Goal: Go to known website: Access a specific website the user already knows

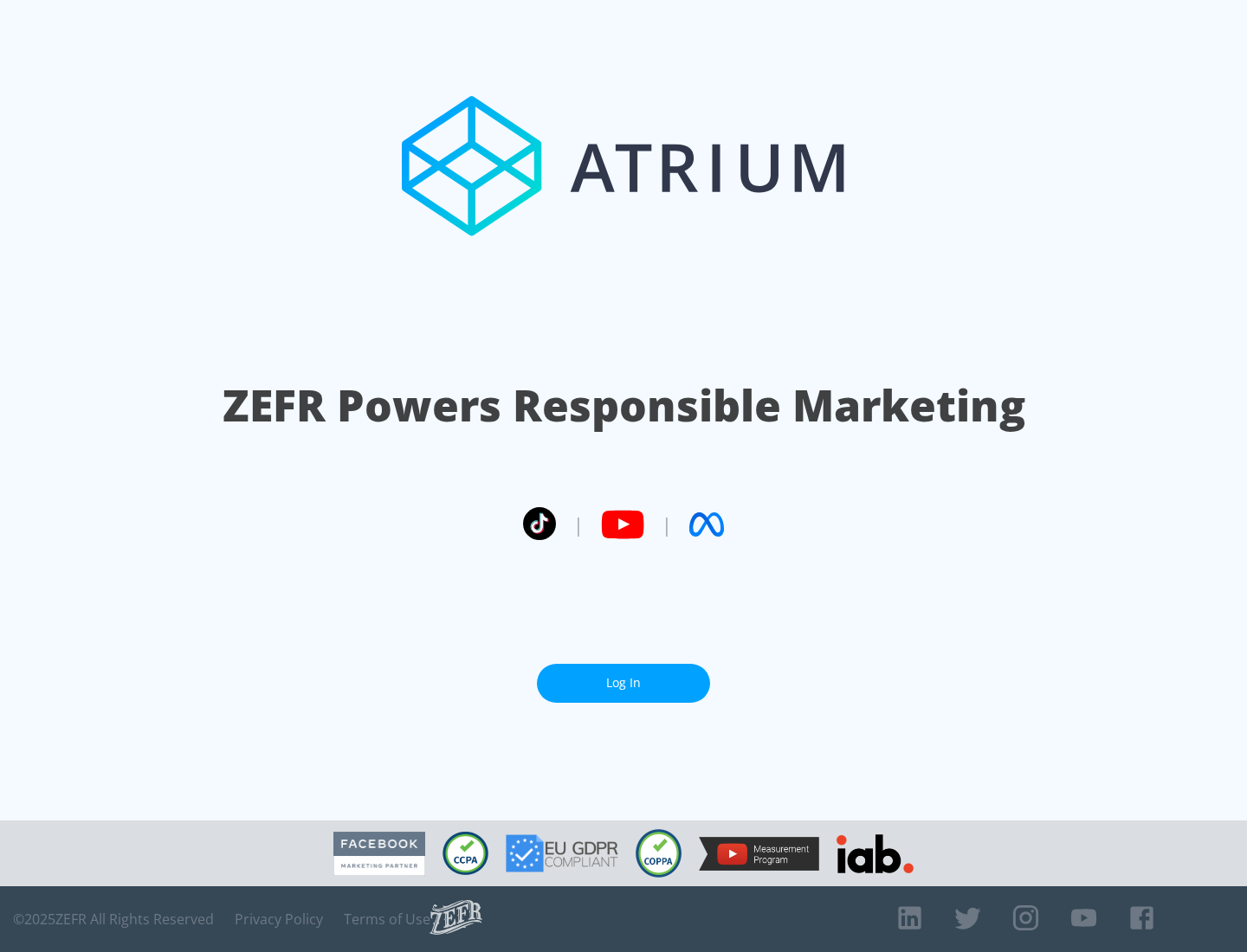
click at [623, 684] on link "Log In" at bounding box center [623, 683] width 173 height 39
